Goal: Task Accomplishment & Management: Manage account settings

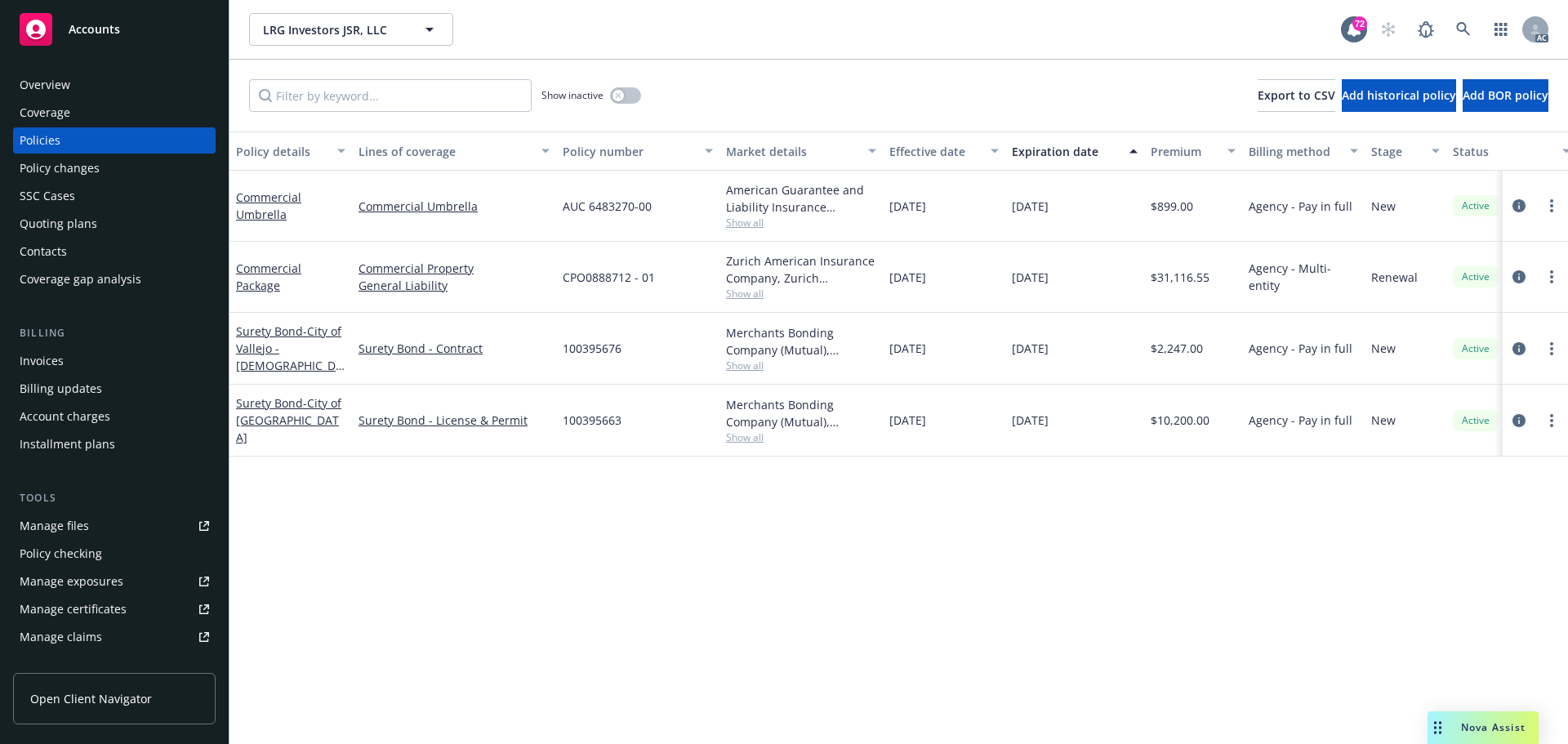
click at [885, 545] on div "Policy details Lines of coverage Policy number Market details Effective date Ex…" at bounding box center [898, 438] width 1339 height 613
click at [1517, 273] on icon "circleInformation" at bounding box center [1519, 277] width 13 height 13
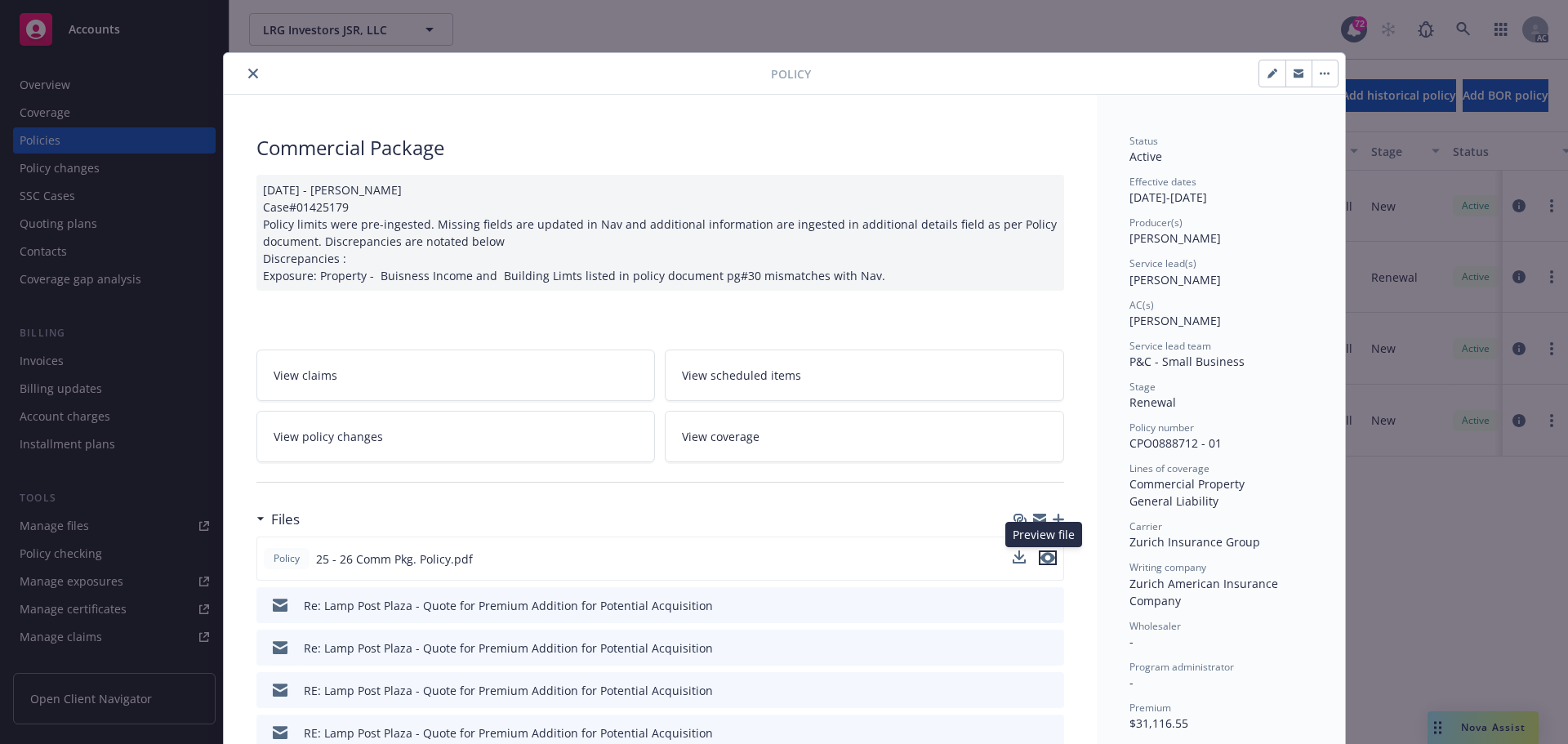
click at [1040, 561] on icon "preview file" at bounding box center [1048, 558] width 15 height 11
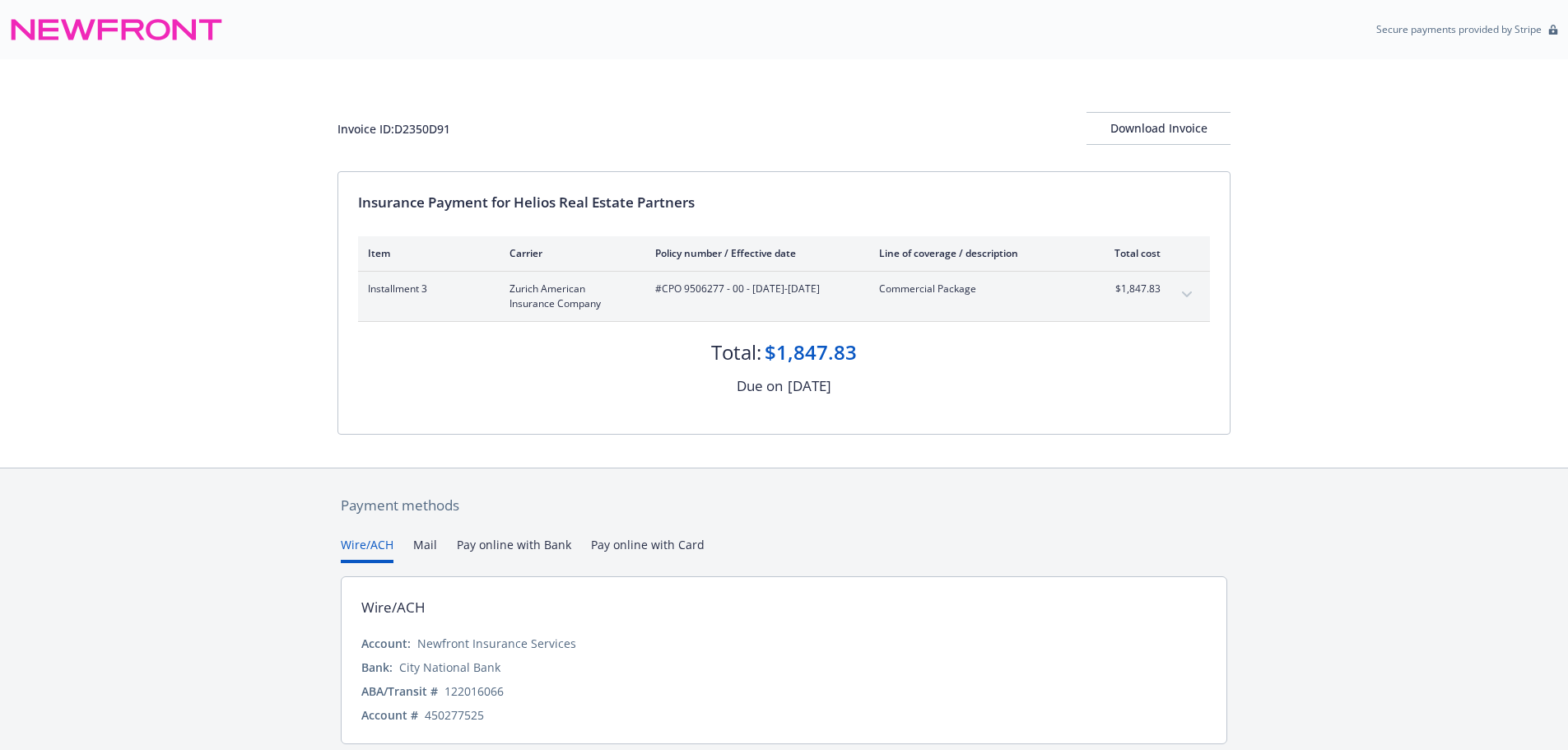
click at [1306, 517] on div "Payment methods Wire/ACH Mail Pay online with Bank Pay online with Card Wire/AC…" at bounding box center [784, 638] width 1568 height 341
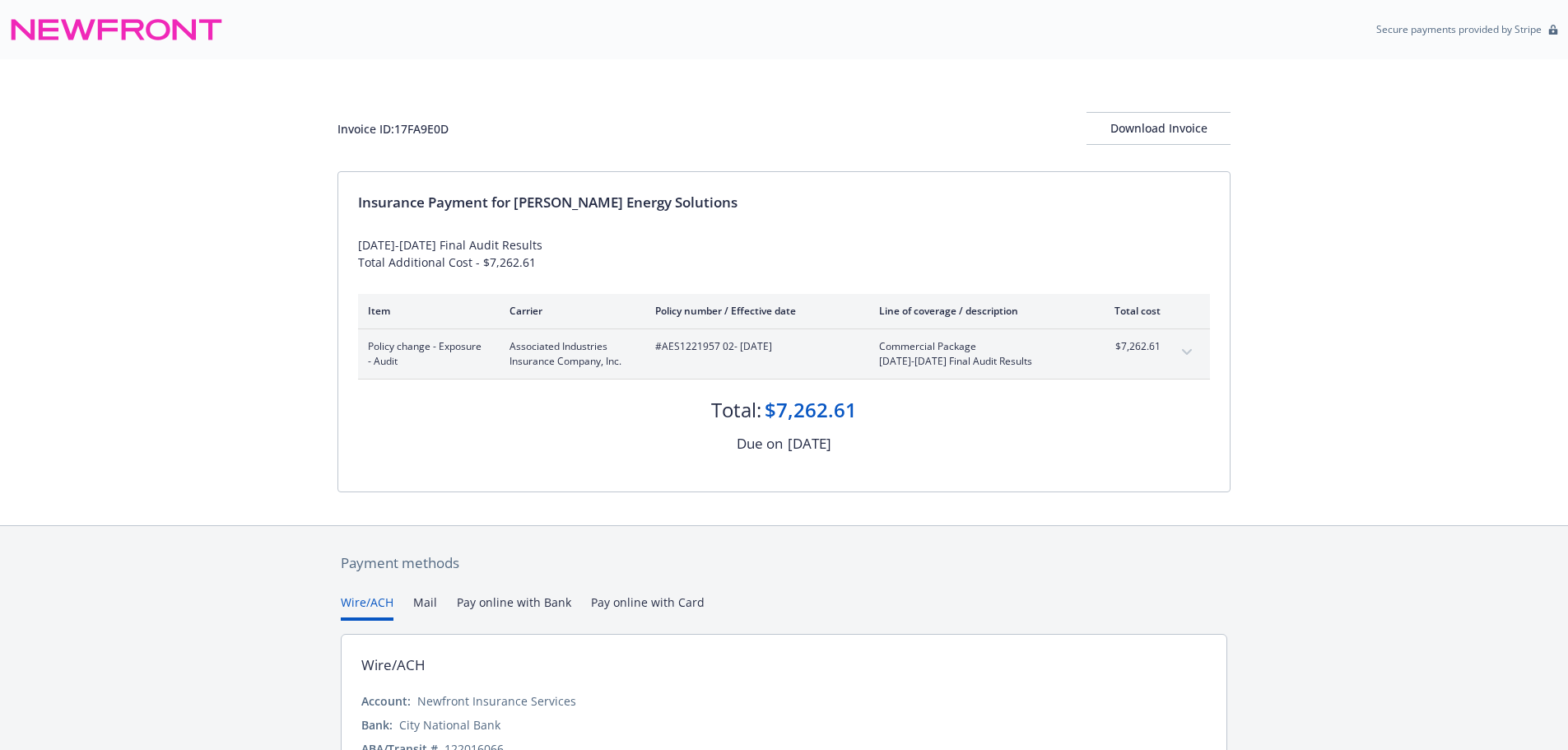
click at [199, 412] on div "Invoice ID: 17FA9E0D Download Invoice Insurance Payment for [PERSON_NAME] Energ…" at bounding box center [784, 292] width 1568 height 466
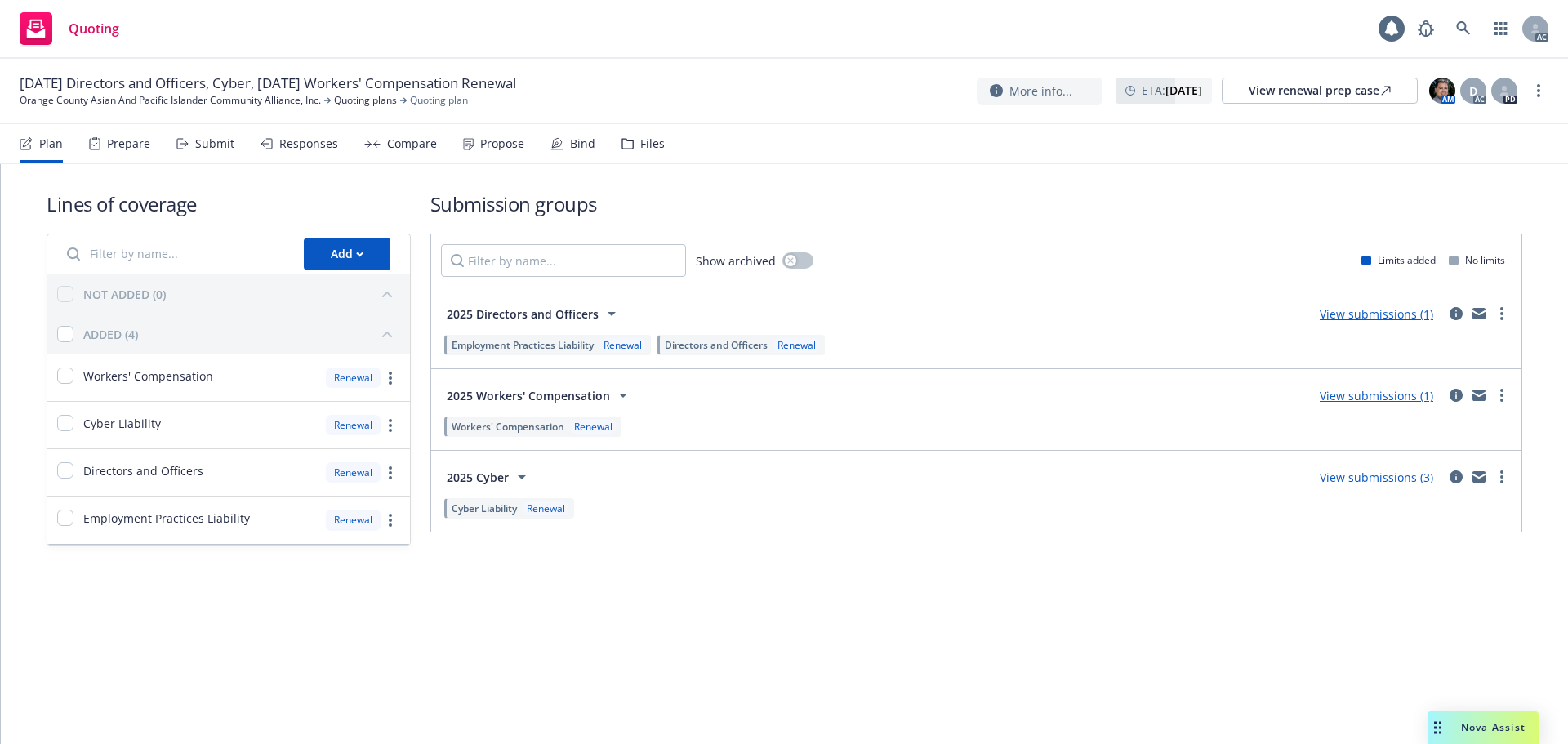
click at [196, 142] on div "Submit" at bounding box center [215, 144] width 39 height 13
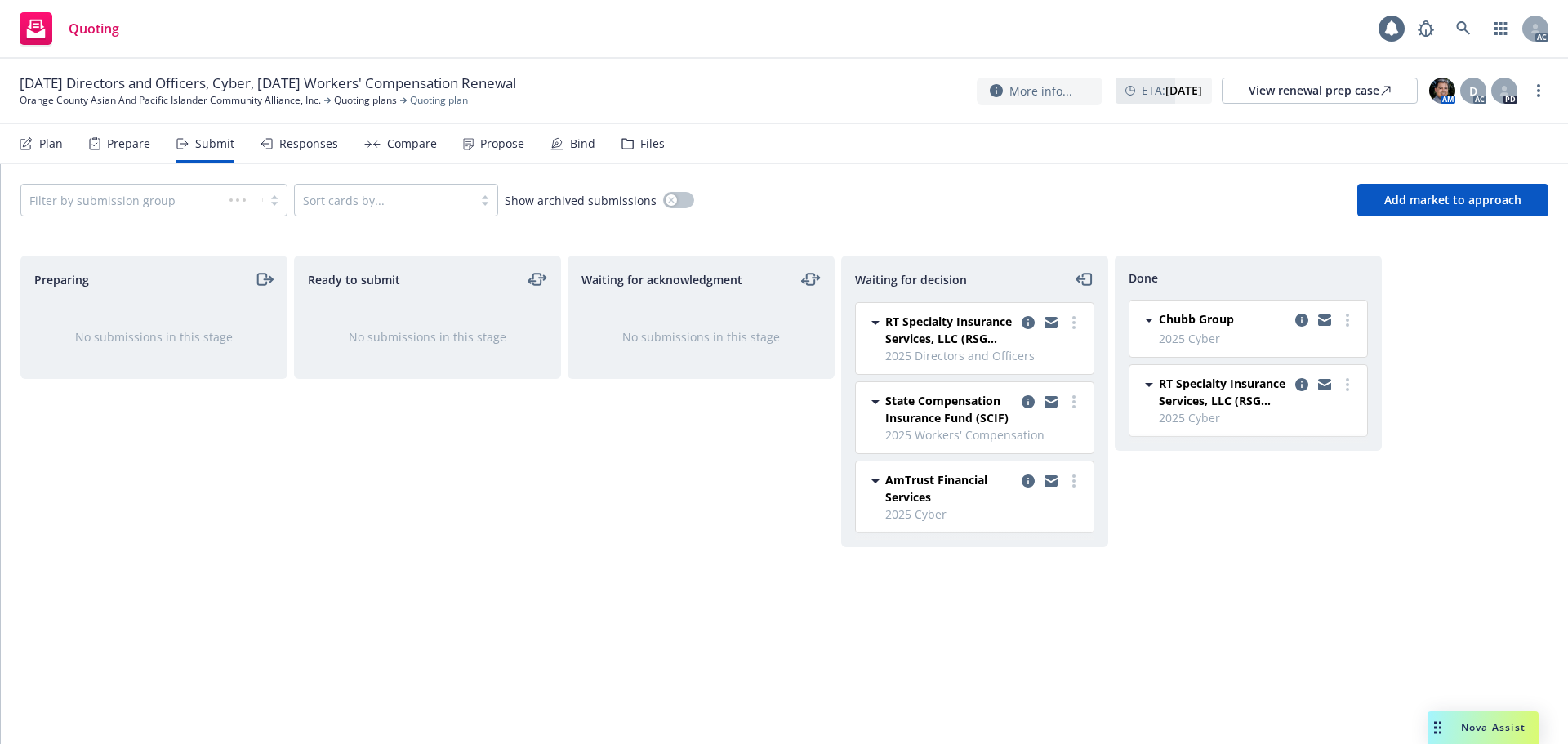
click at [296, 147] on div "Responses" at bounding box center [309, 144] width 59 height 13
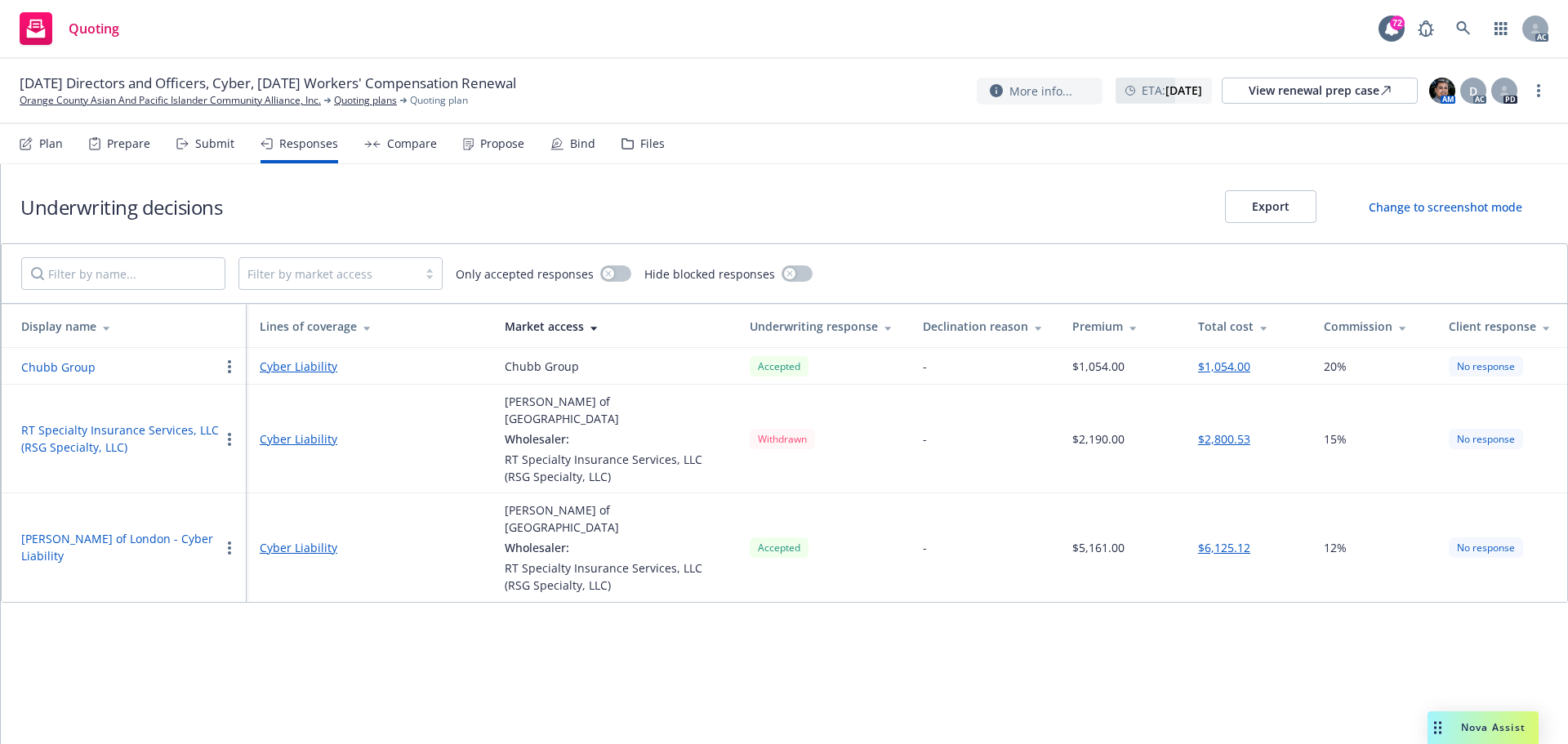
click at [489, 151] on div "Propose" at bounding box center [493, 144] width 61 height 39
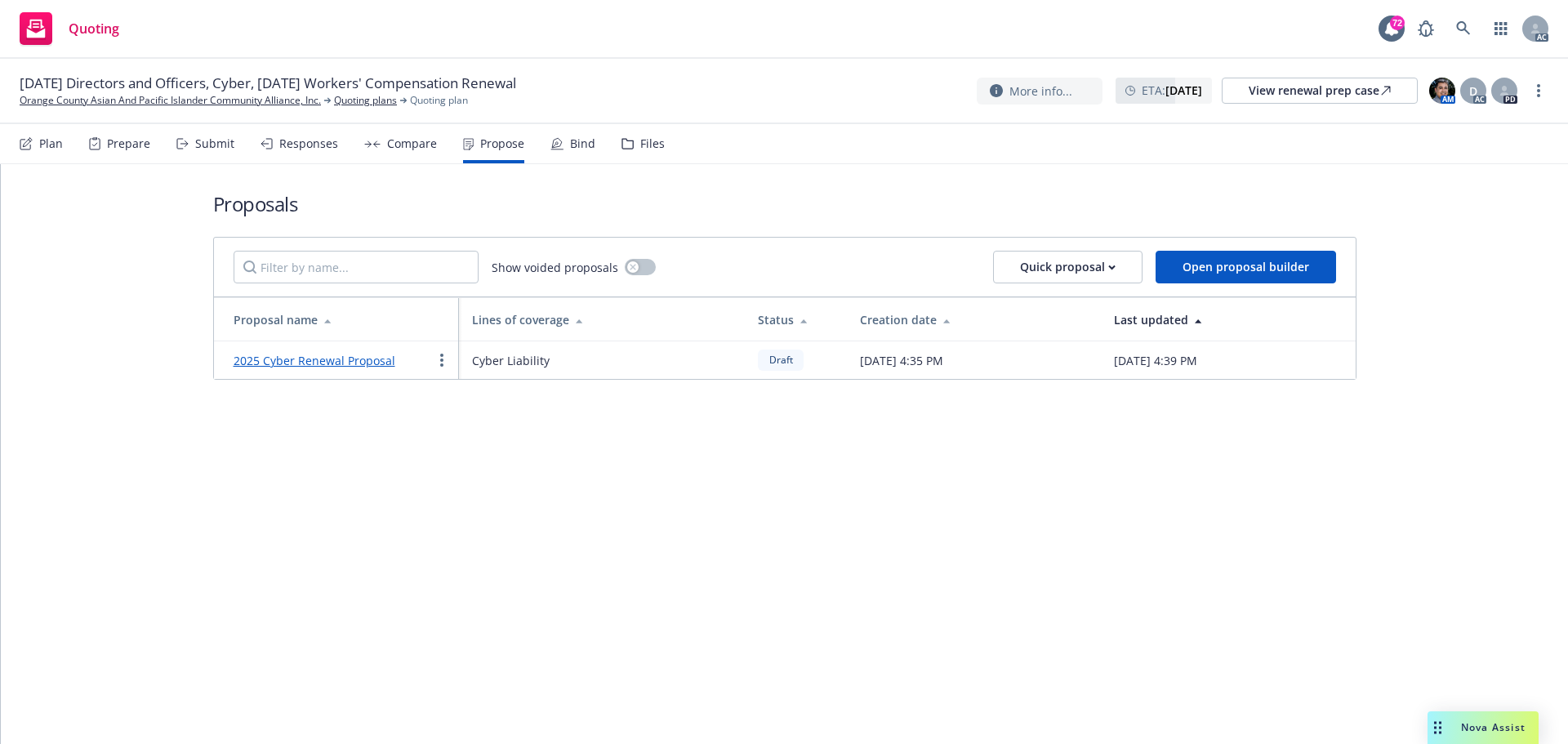
click at [219, 148] on div "Submit" at bounding box center [215, 144] width 39 height 13
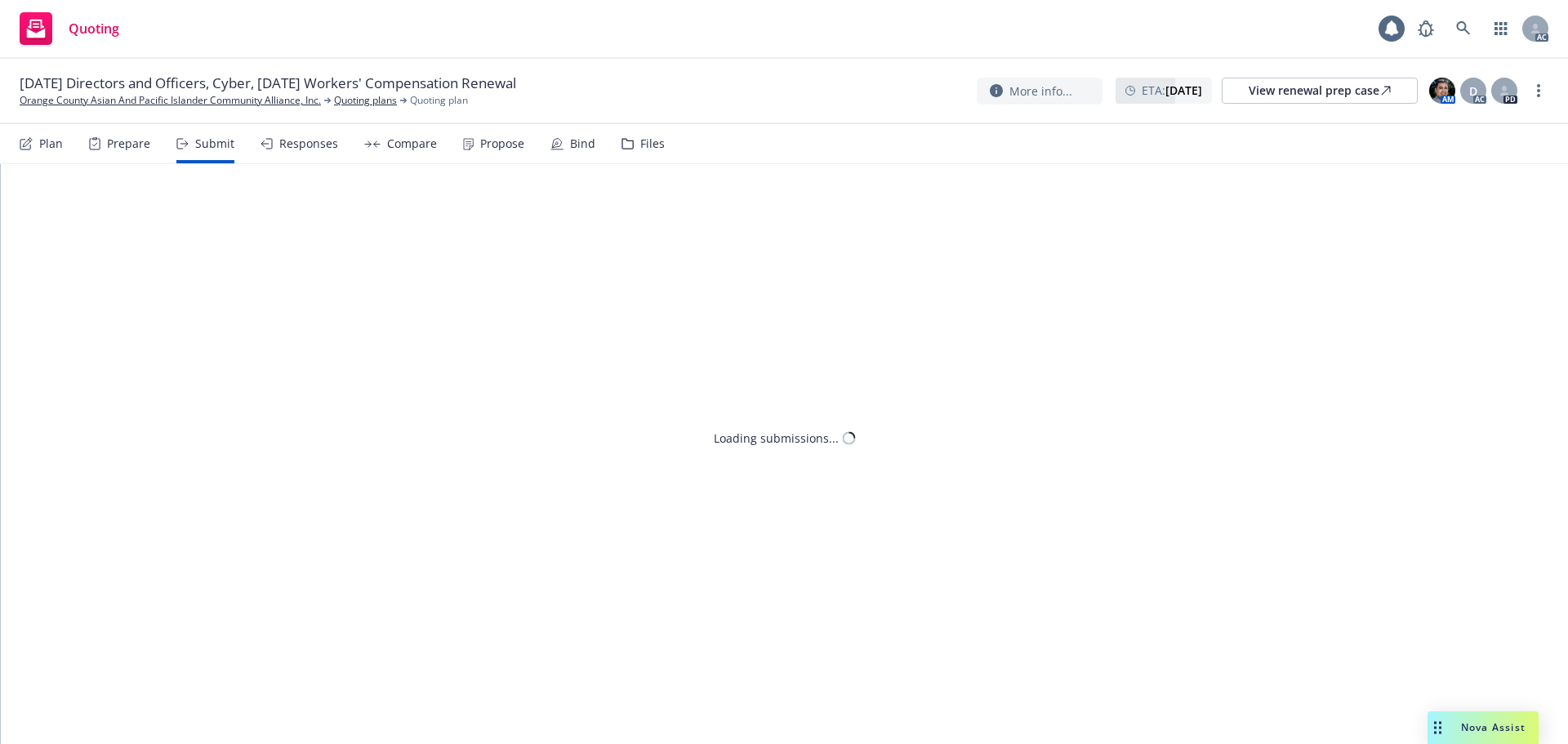
click at [313, 148] on div "Responses" at bounding box center [309, 144] width 59 height 13
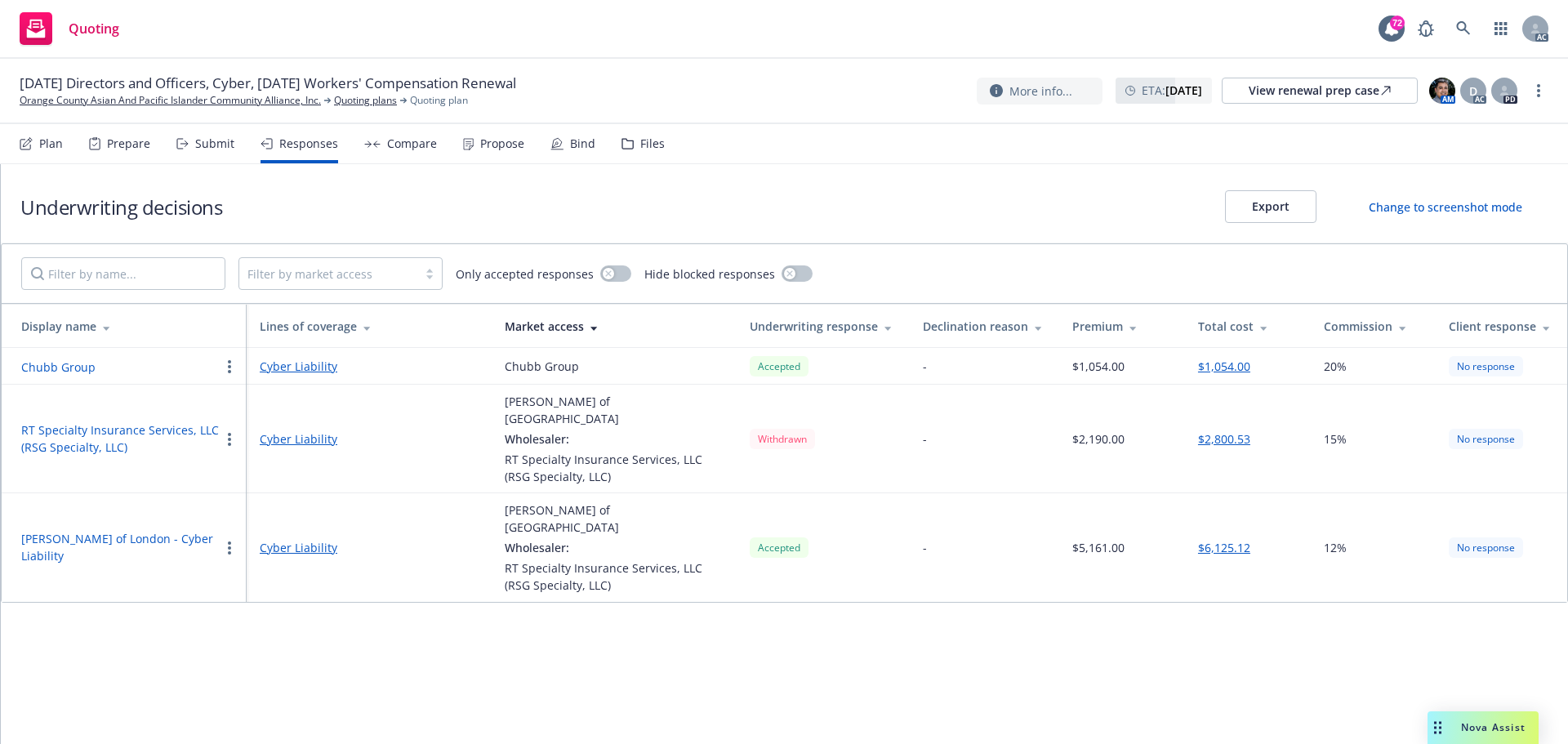
click at [64, 363] on button "Chubb Group" at bounding box center [58, 367] width 74 height 17
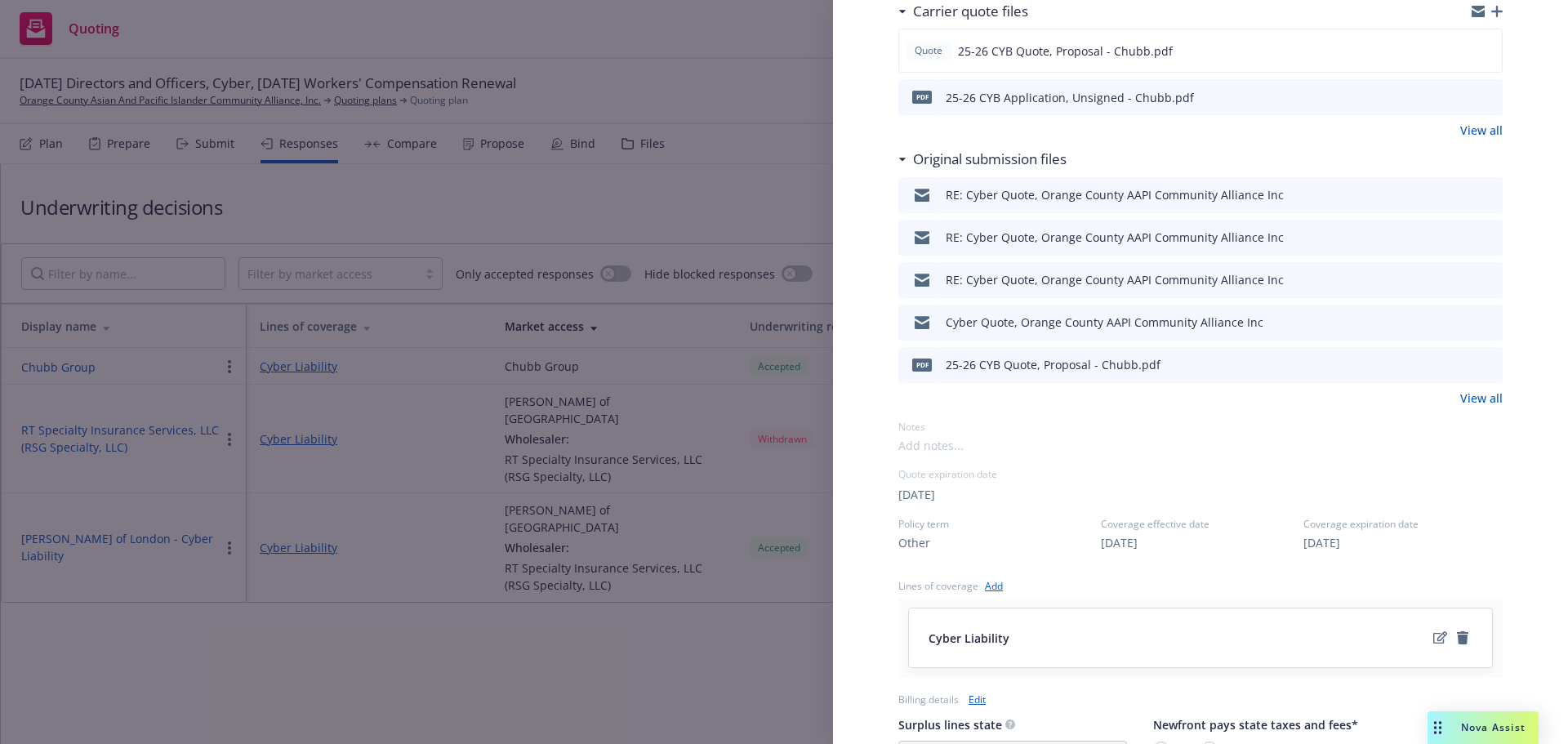
scroll to position [490, 0]
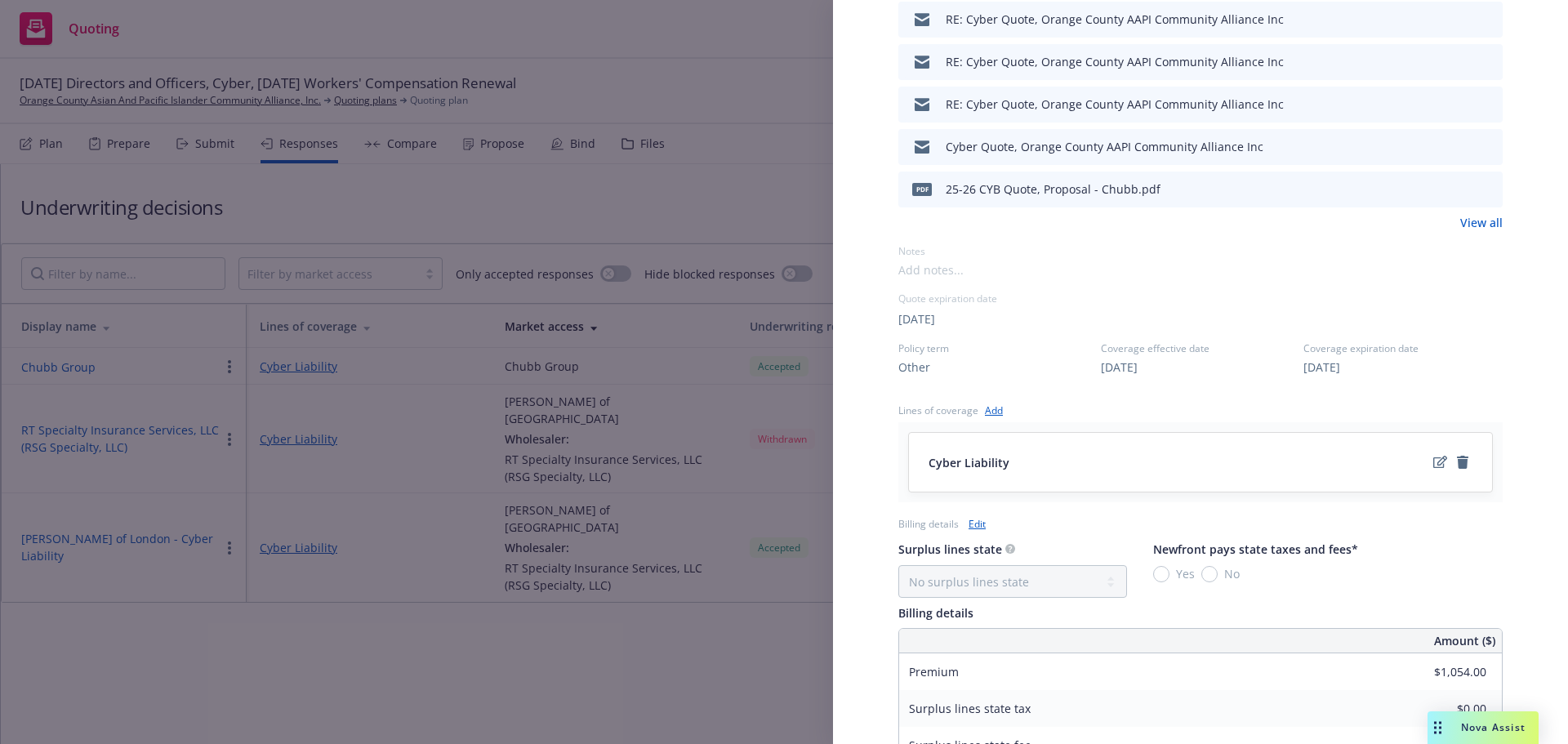
click at [124, 618] on div "Display Name Chubb Group Carrier Chubb Group Writing company ACE American Insur…" at bounding box center [784, 372] width 1568 height 744
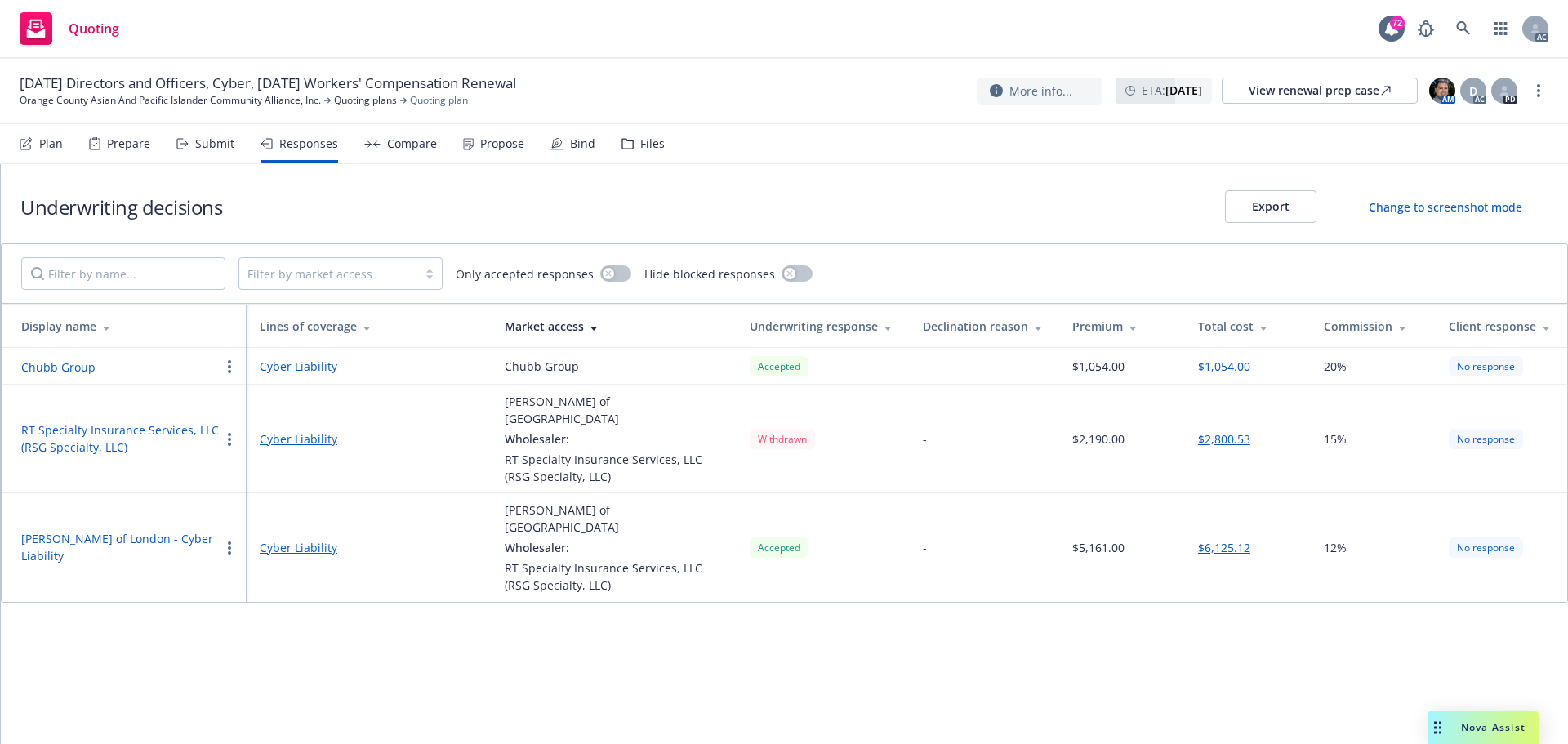
click at [112, 530] on button "[PERSON_NAME] of London - Cyber Liability" at bounding box center [121, 547] width 198 height 35
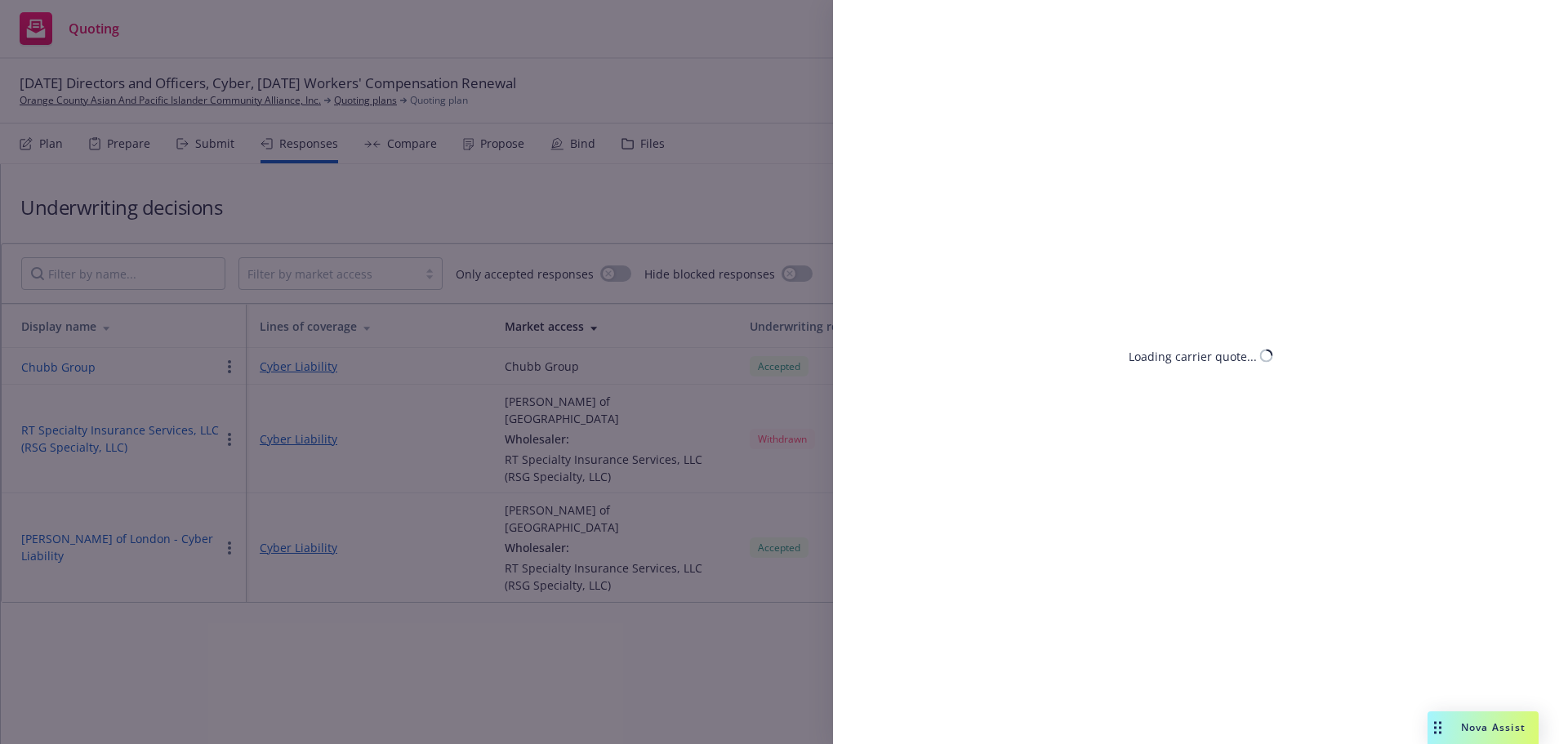
select select "CA"
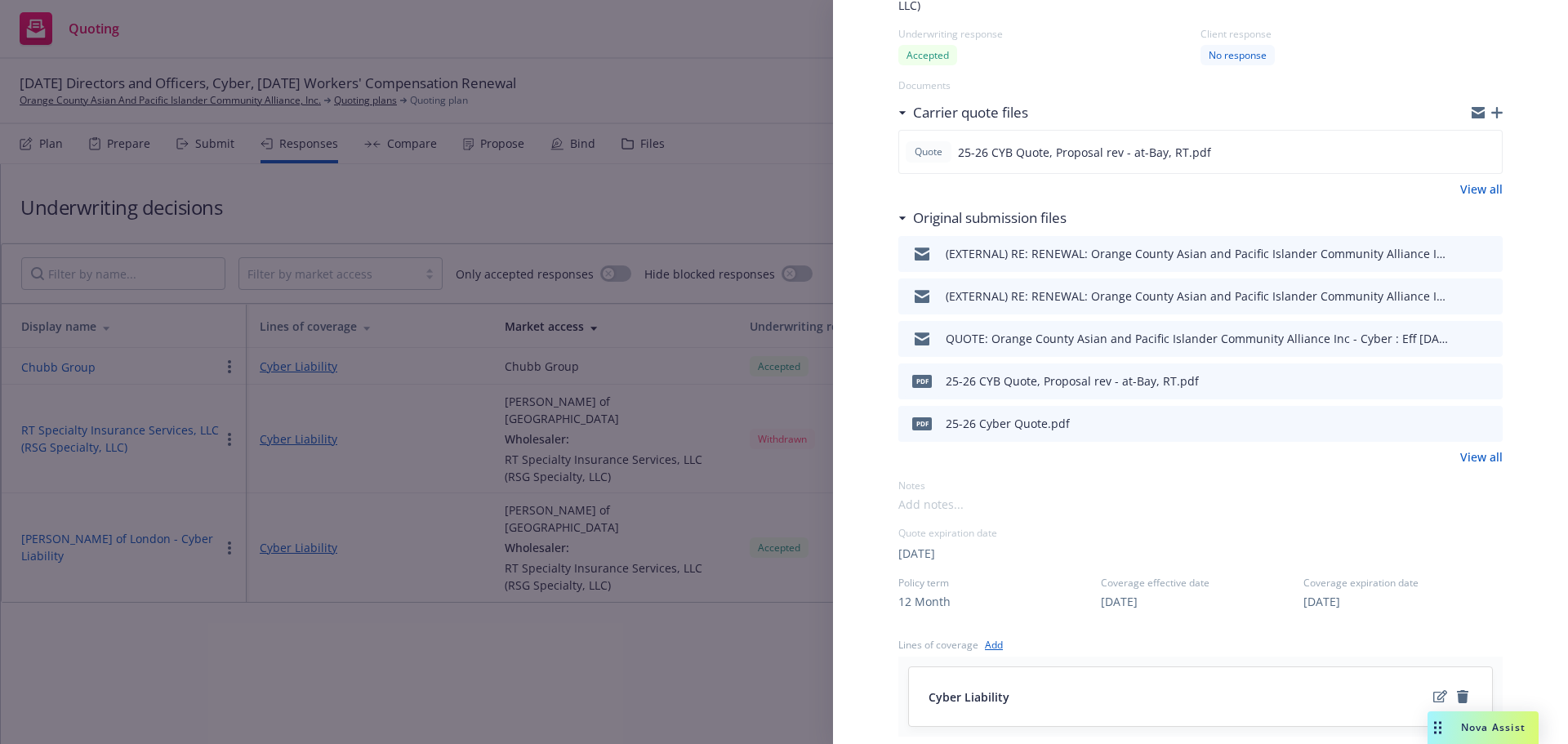
scroll to position [327, 0]
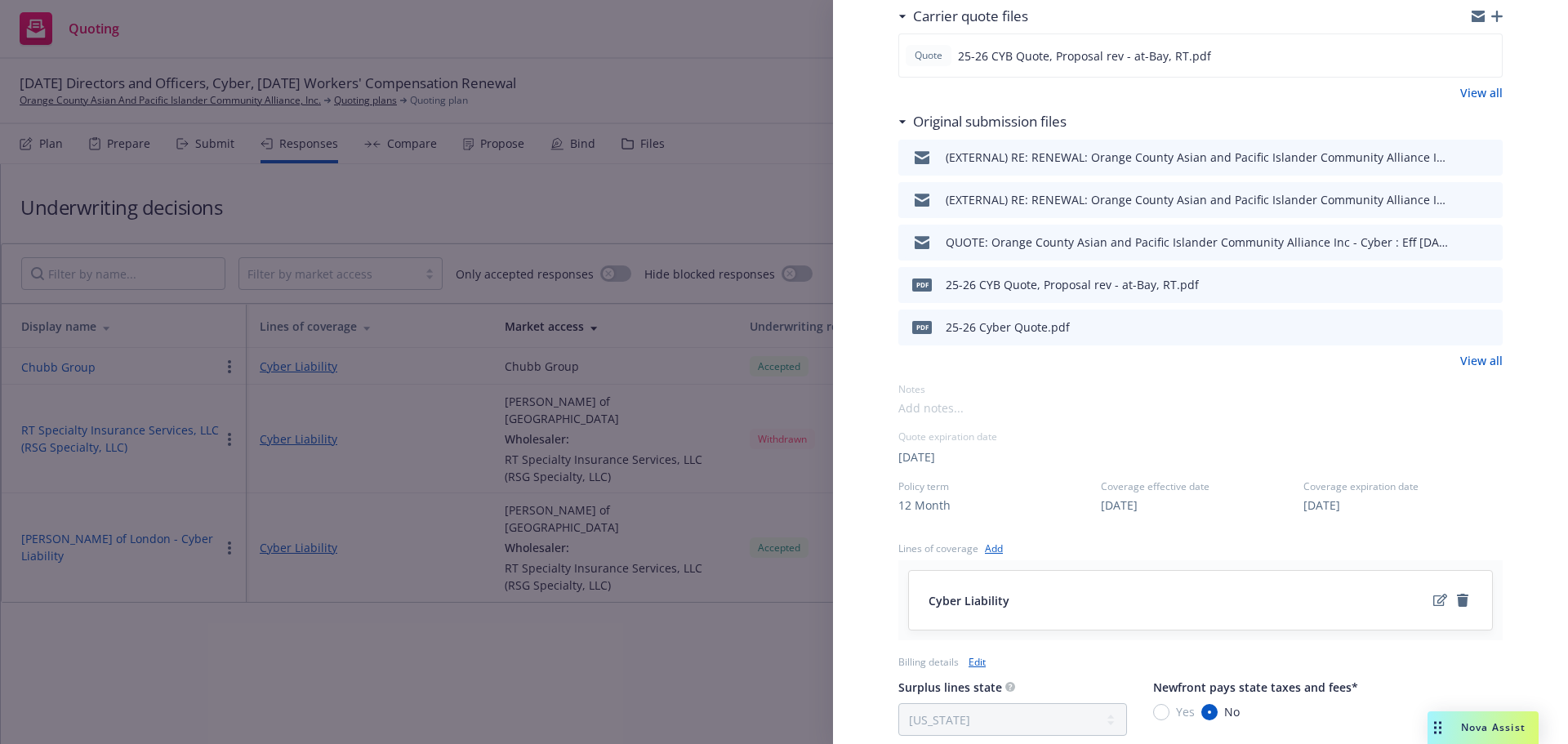
click at [178, 619] on div "Display Name [PERSON_NAME] of London - Cyber Liability Carrier [PERSON_NAME] of…" at bounding box center [784, 372] width 1568 height 744
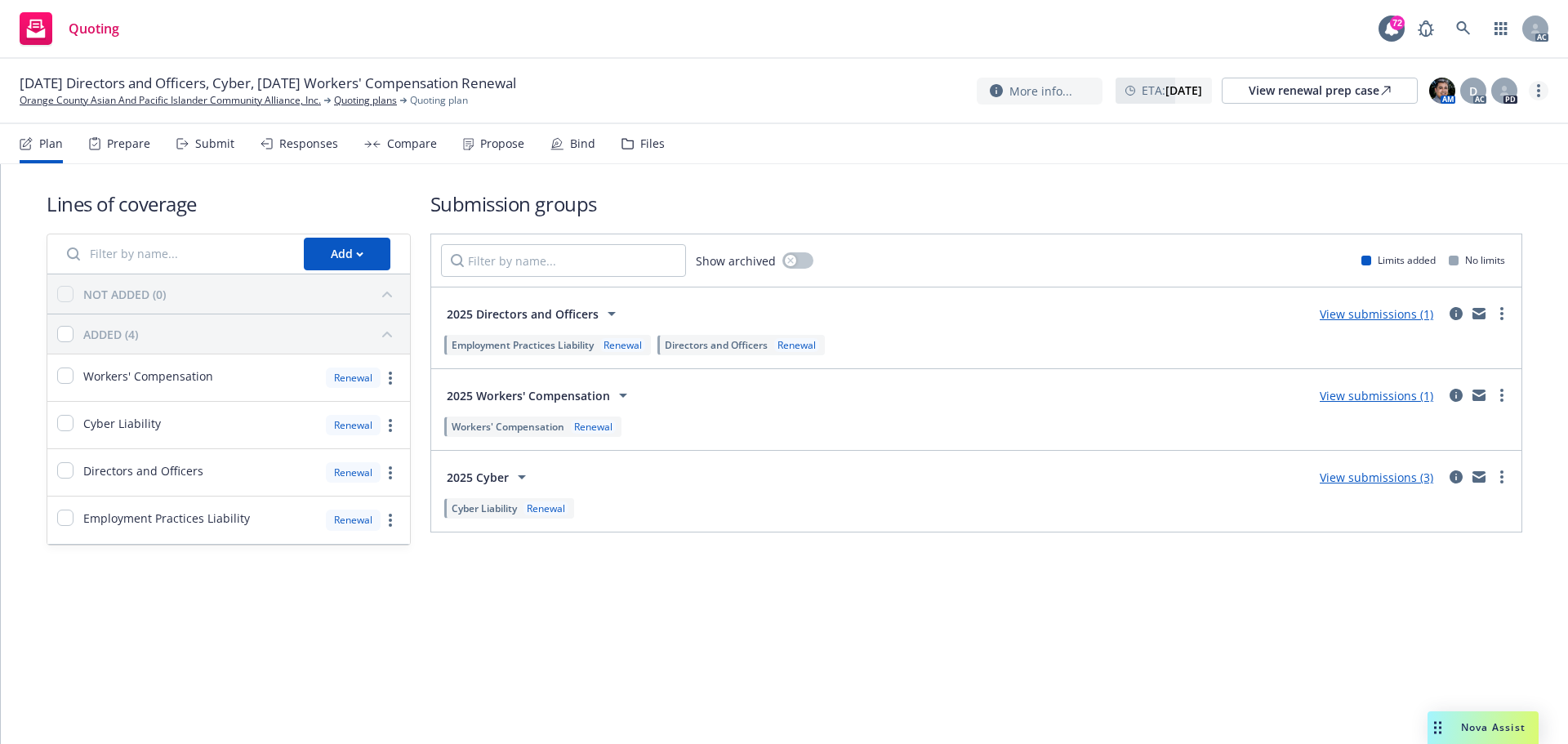
click at [1539, 93] on icon "more" at bounding box center [1538, 91] width 3 height 13
click at [1409, 122] on link "Copy logging email" at bounding box center [1456, 124] width 182 height 33
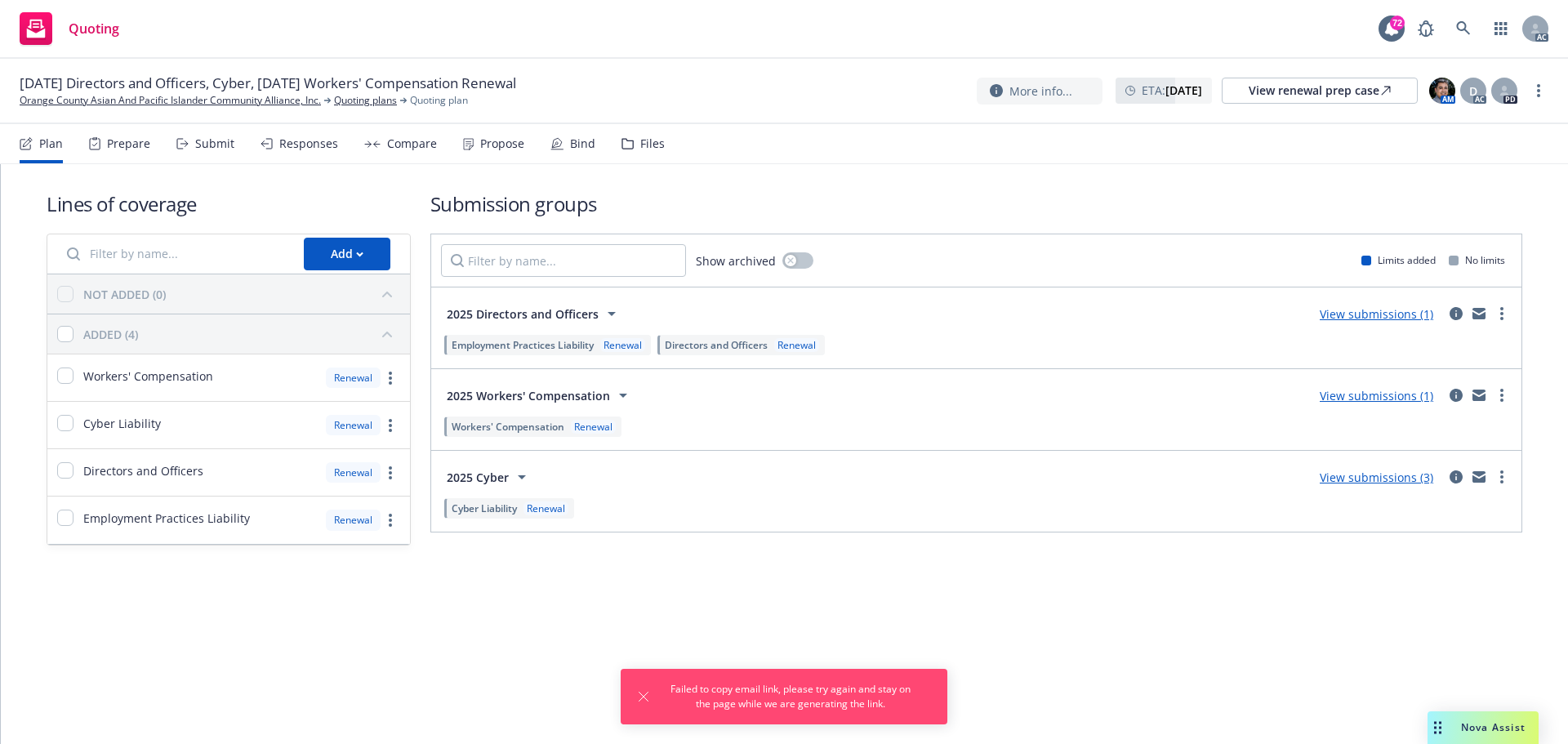
click at [1533, 80] on div "More info... ETA : [DATE] View renewal prep case AM D AC PD" at bounding box center [1262, 90] width 572 height 29
click at [1536, 95] on link "more" at bounding box center [1538, 90] width 20 height 20
click at [1469, 118] on link "Copy logging email" at bounding box center [1456, 124] width 182 height 33
